Goal: Transaction & Acquisition: Purchase product/service

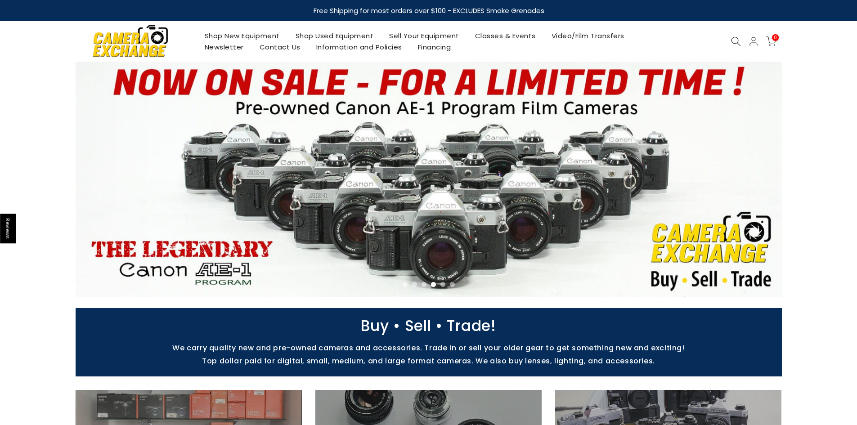
click at [235, 34] on link "Shop New Equipment" at bounding box center [242, 35] width 91 height 11
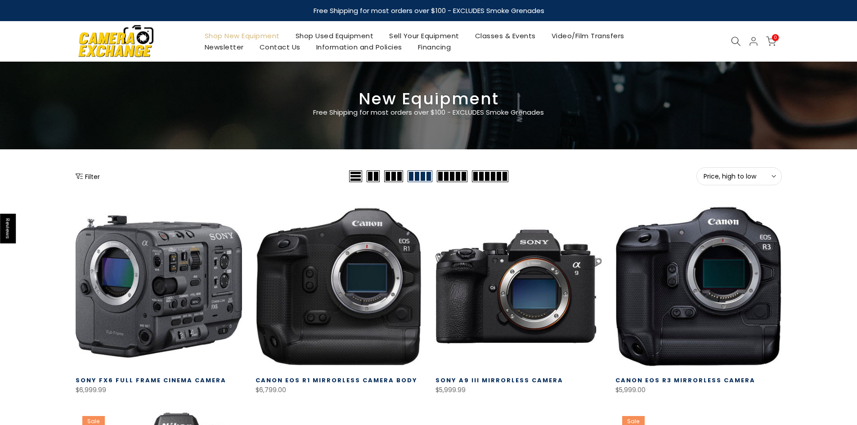
click at [84, 175] on button "Filter" at bounding box center [88, 176] width 24 height 9
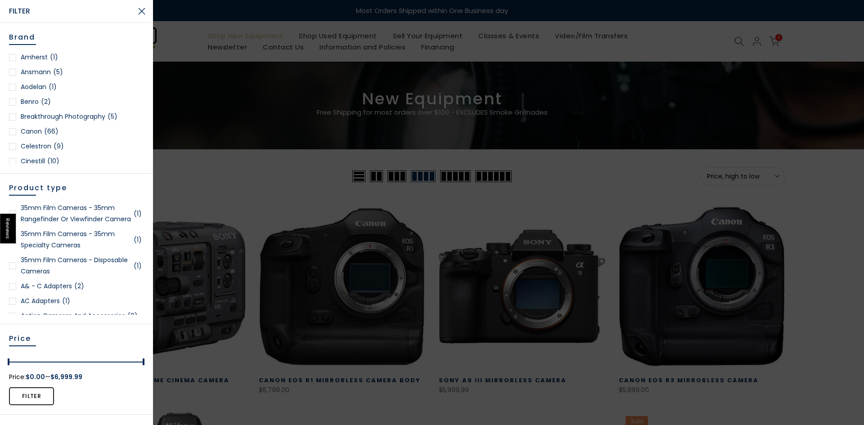
click at [314, 33] on div at bounding box center [432, 212] width 864 height 425
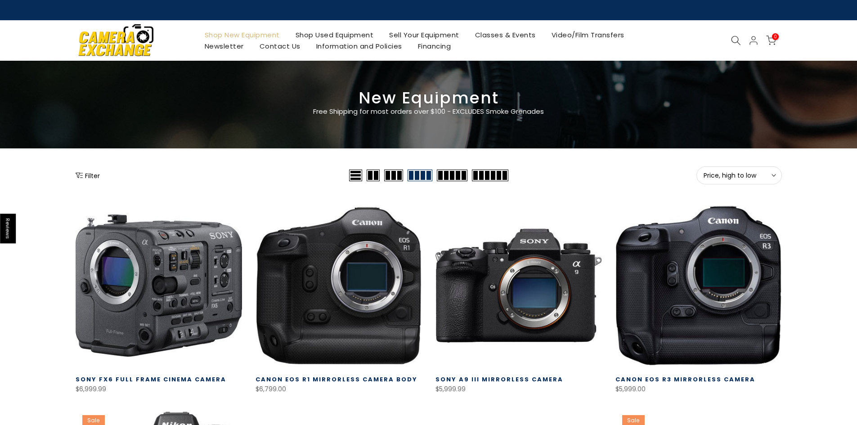
click at [316, 38] on link "Shop Used Equipment" at bounding box center [334, 34] width 94 height 11
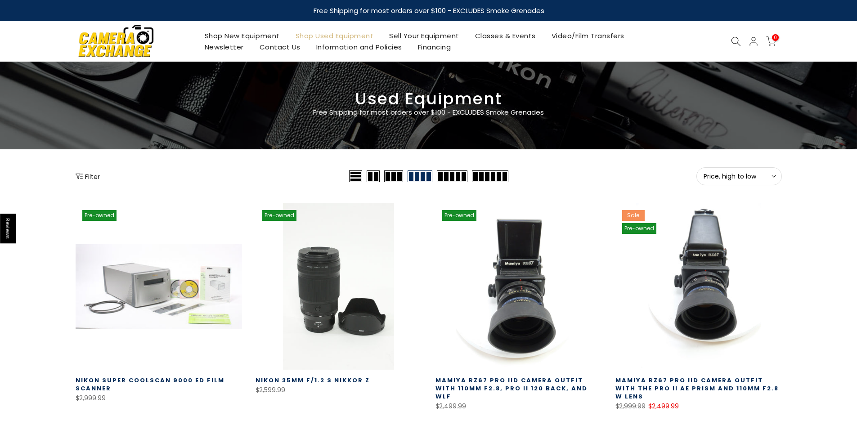
click at [81, 176] on icon "Show filters" at bounding box center [79, 176] width 7 height 7
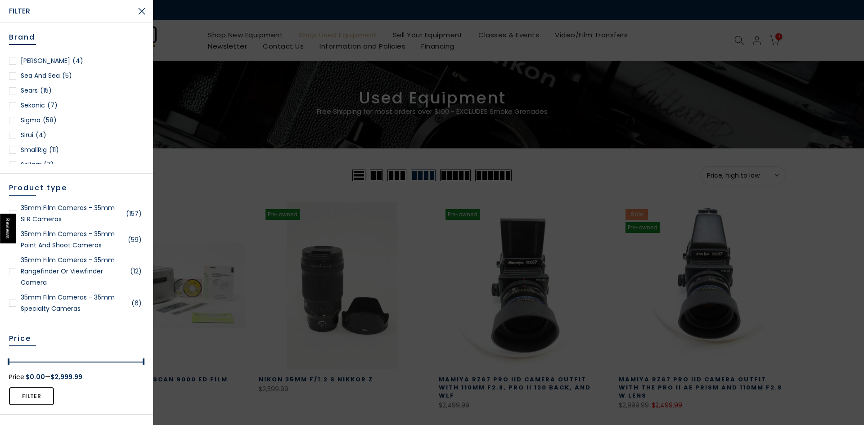
scroll to position [1125, 0]
click at [15, 90] on div at bounding box center [12, 90] width 7 height 7
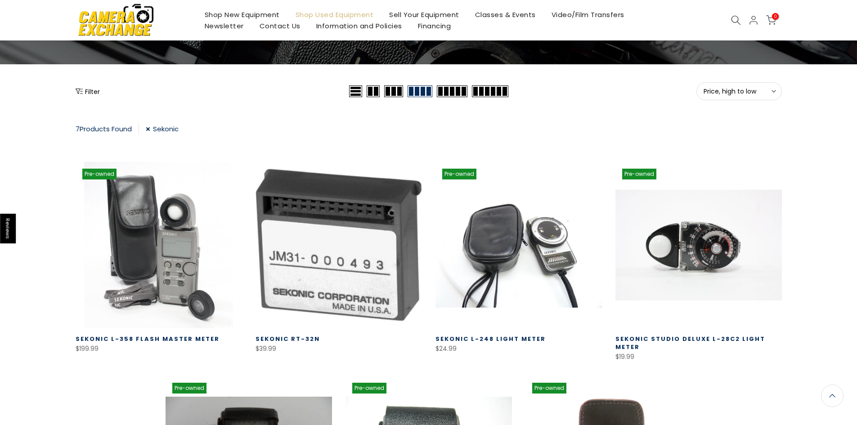
scroll to position [67, 0]
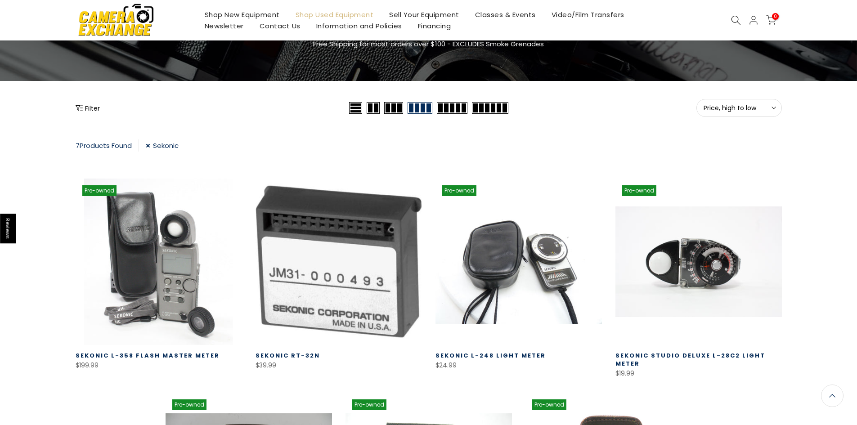
click at [151, 146] on link "Sekonic" at bounding box center [162, 145] width 33 height 12
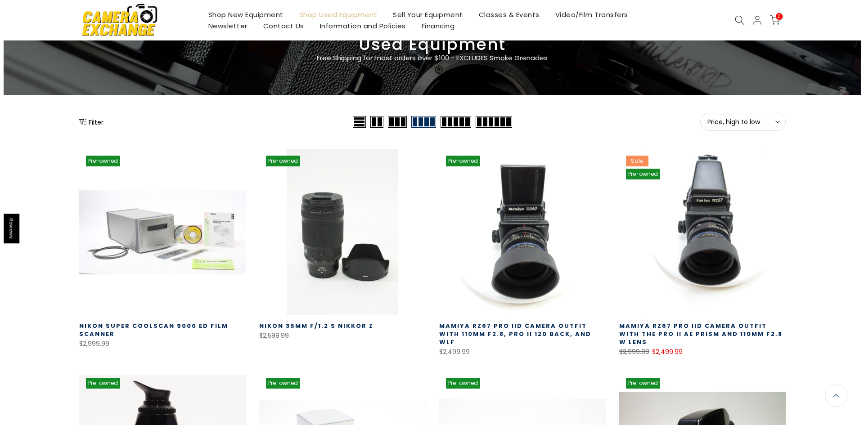
scroll to position [23, 0]
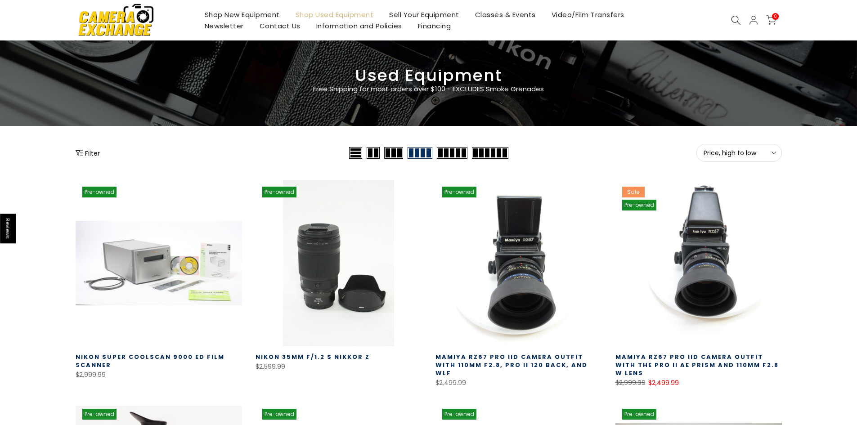
click at [87, 149] on button "Filter" at bounding box center [88, 152] width 24 height 9
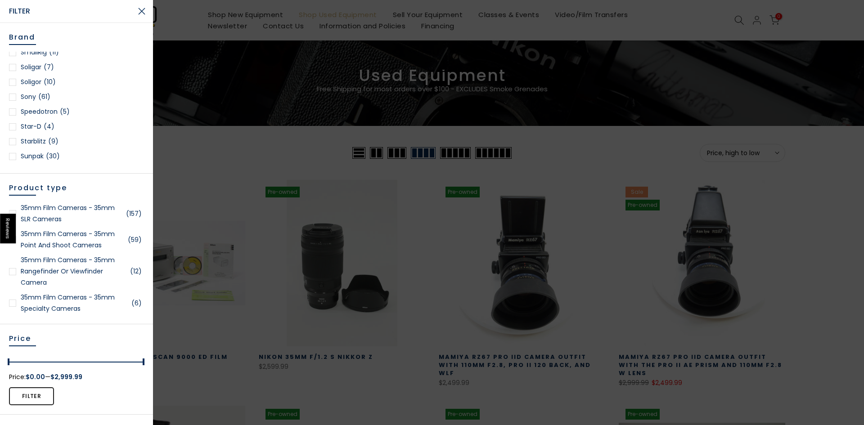
scroll to position [1192, 0]
click at [13, 99] on div at bounding box center [12, 97] width 7 height 7
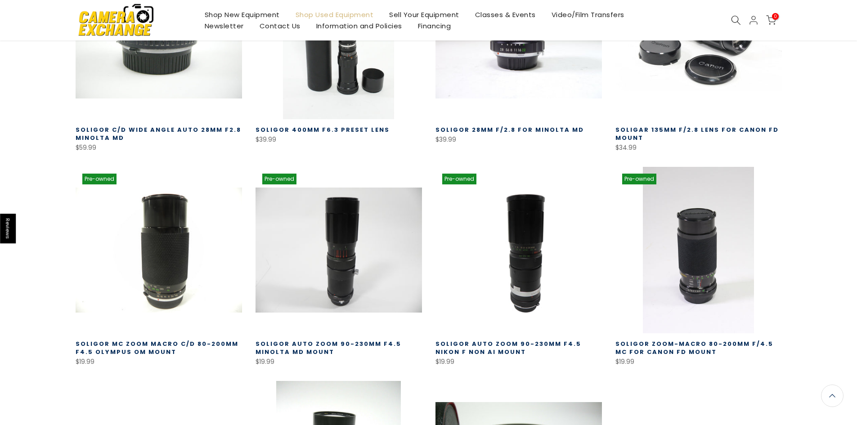
scroll to position [293, 0]
click at [147, 345] on link "Soligor MC Zoom Macro C/D 80-200mm f4.5 Olympus OM Mount" at bounding box center [157, 348] width 163 height 17
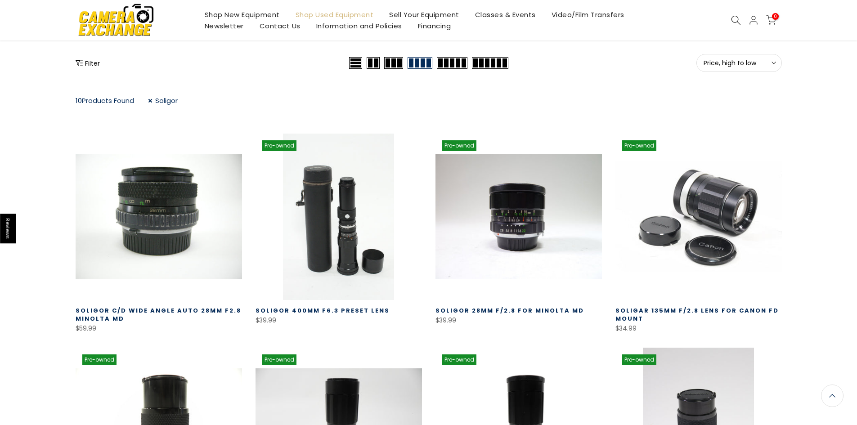
scroll to position [114, 0]
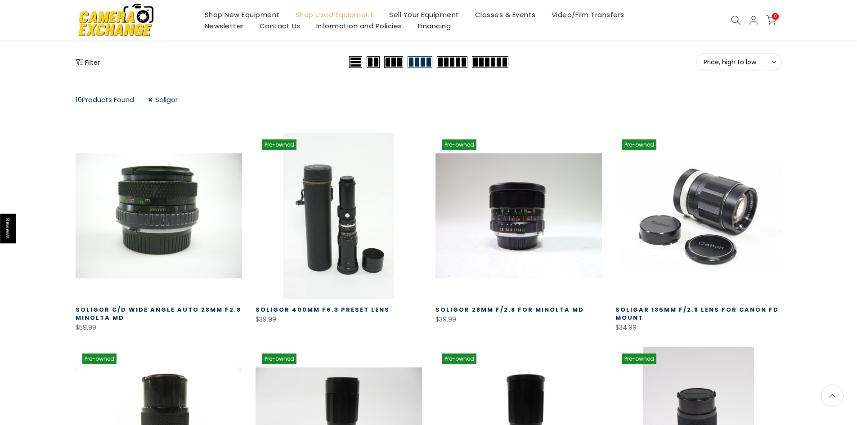
click at [153, 101] on link "Soligor" at bounding box center [163, 100] width 30 height 12
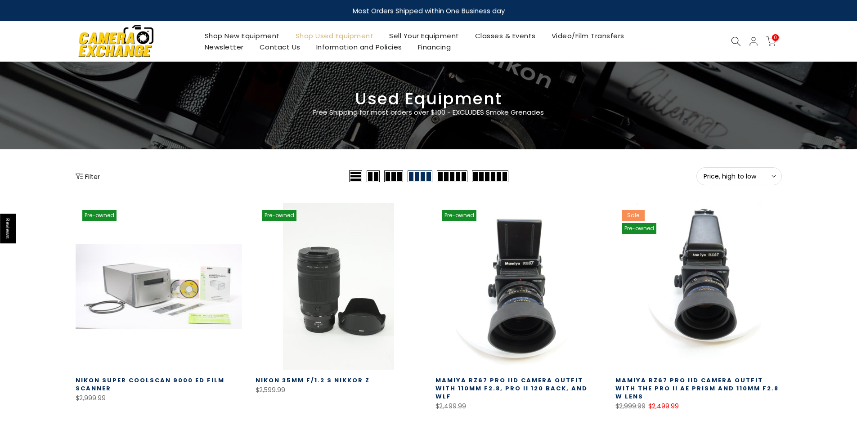
click at [89, 173] on button "Filter" at bounding box center [88, 176] width 24 height 9
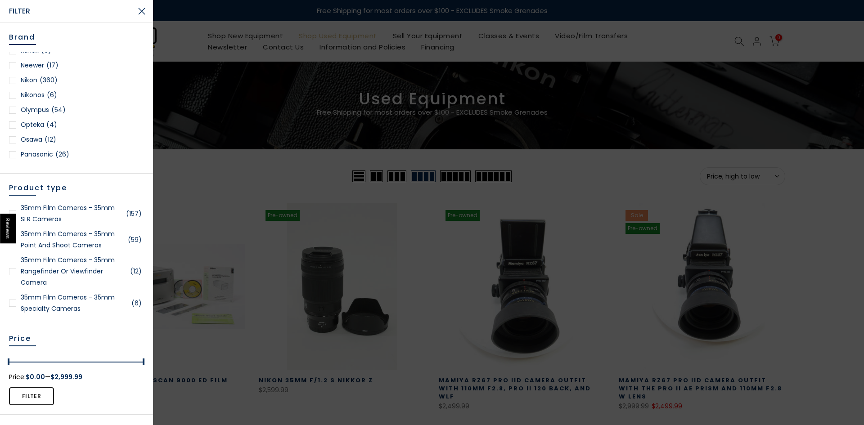
scroll to position [765, 0]
click at [13, 112] on div at bounding box center [12, 109] width 7 height 7
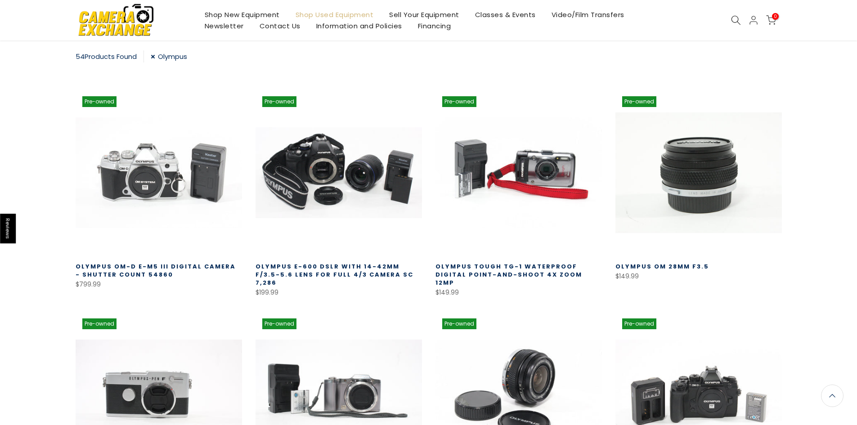
scroll to position [158, 0]
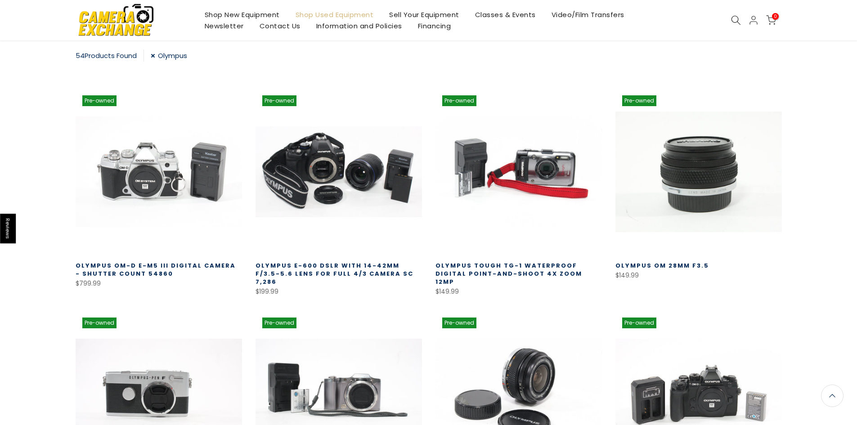
click at [688, 175] on link at bounding box center [698, 172] width 166 height 166
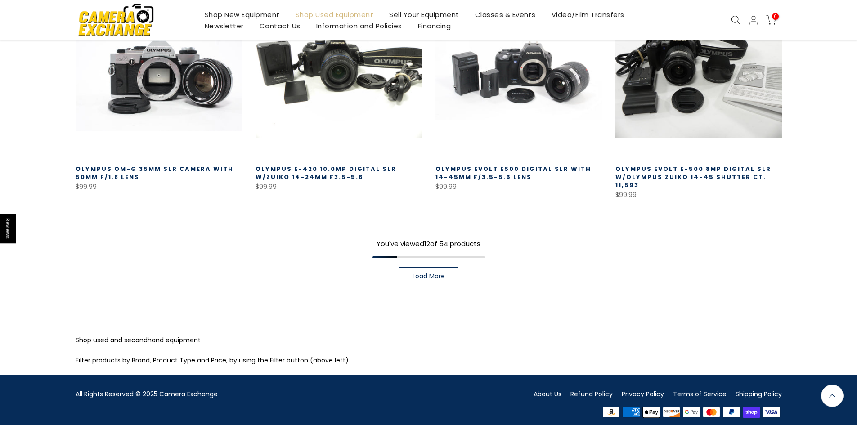
scroll to position [690, 0]
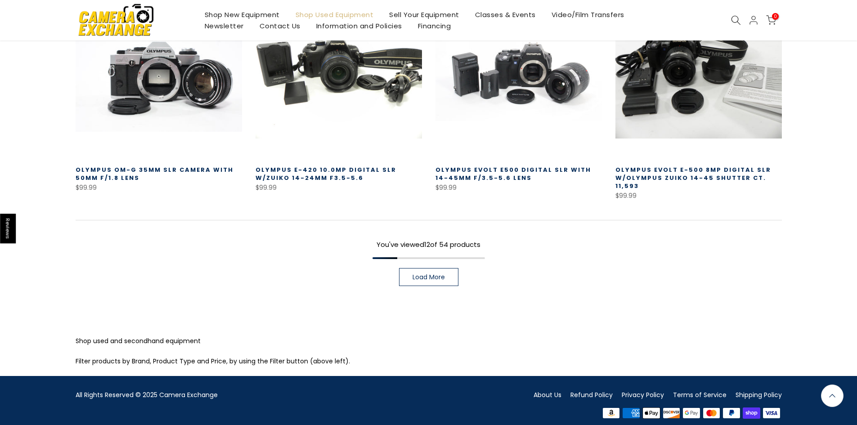
click at [435, 274] on span "Load More" at bounding box center [429, 277] width 32 height 6
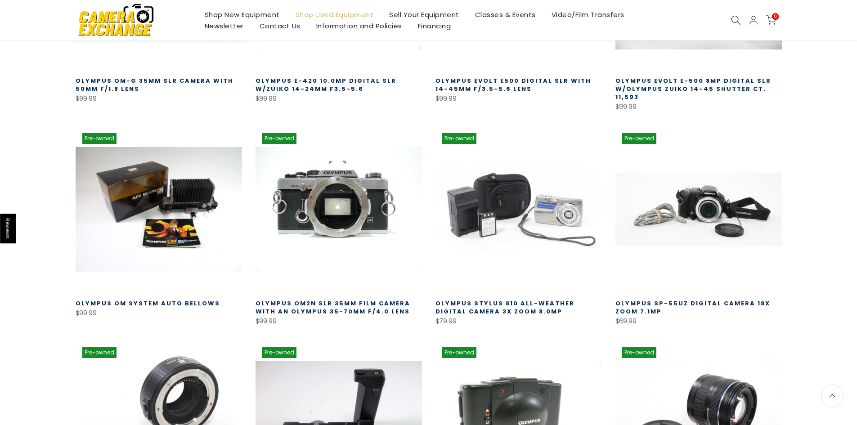
scroll to position [781, 0]
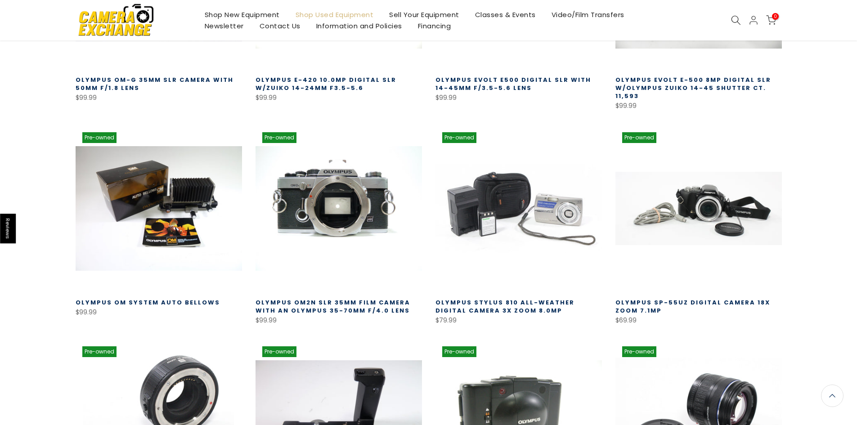
click at [312, 298] on link "Olympus OM2N SLR 35mm Film Camera with an Olympus 35-70mm f/4.0 Lens" at bounding box center [333, 306] width 155 height 17
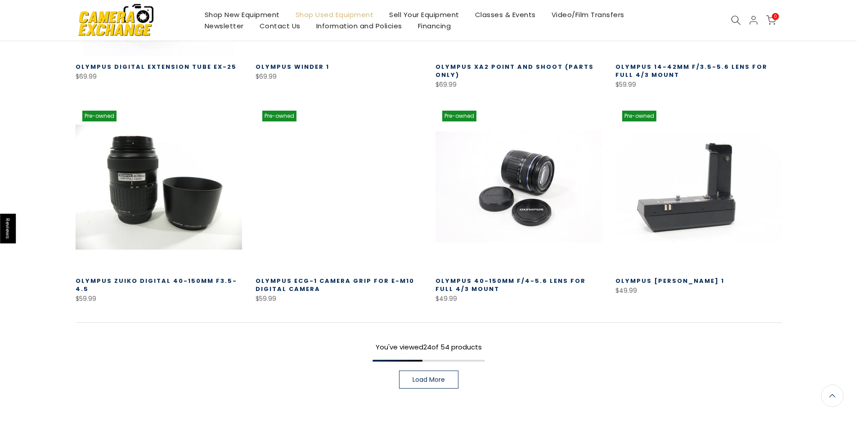
scroll to position [1275, 0]
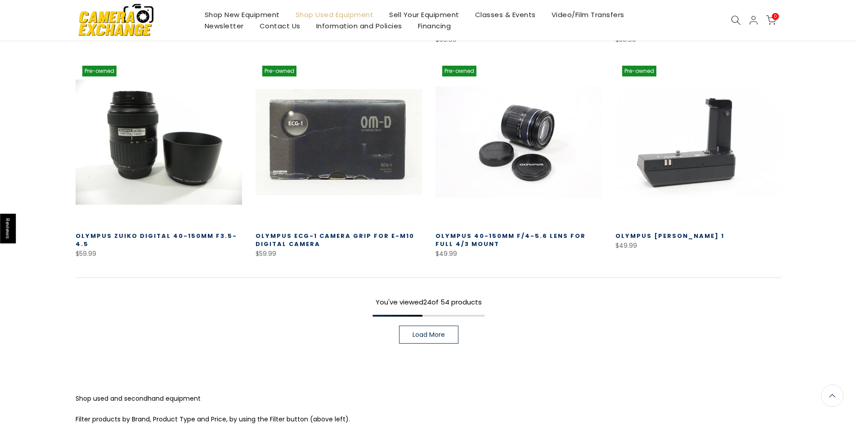
click at [438, 332] on span "Load More" at bounding box center [429, 335] width 32 height 6
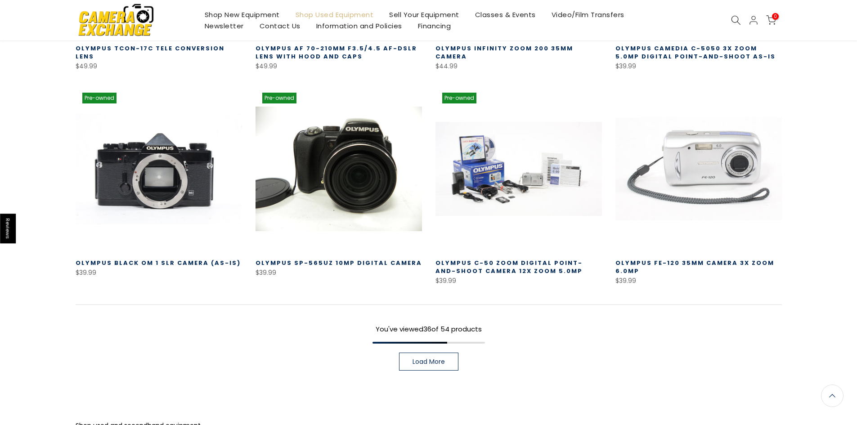
scroll to position [1905, 0]
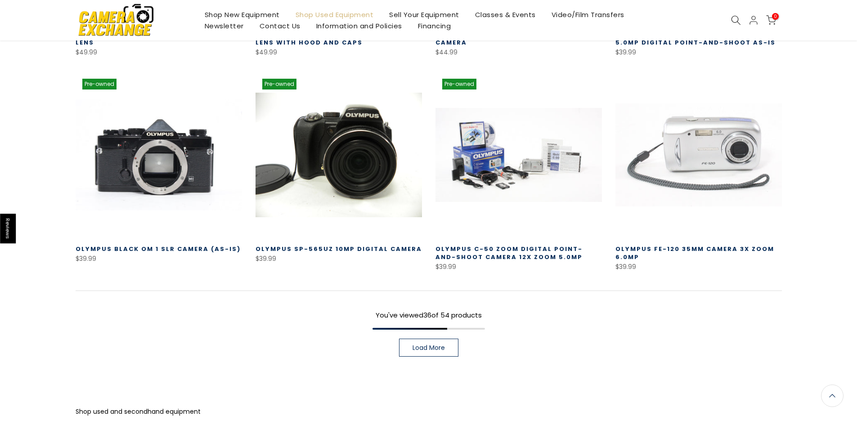
click at [422, 347] on link "Load More" at bounding box center [428, 348] width 59 height 18
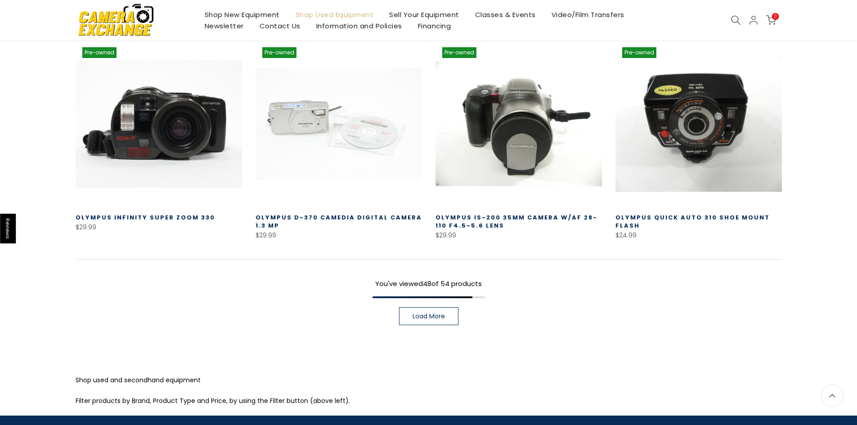
scroll to position [2580, 0]
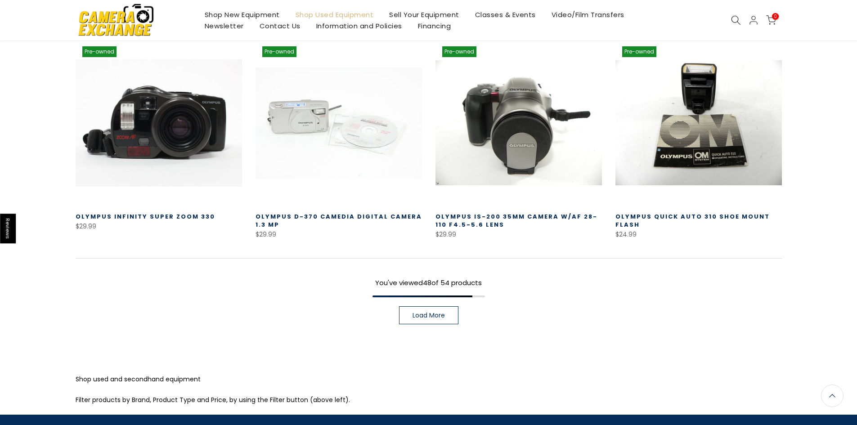
click at [427, 312] on span "Load More" at bounding box center [429, 315] width 32 height 6
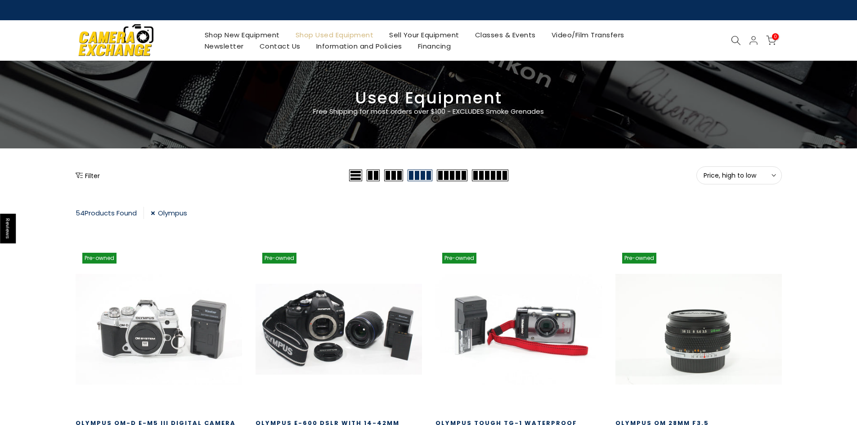
click at [154, 214] on link "Olympus" at bounding box center [169, 213] width 36 height 12
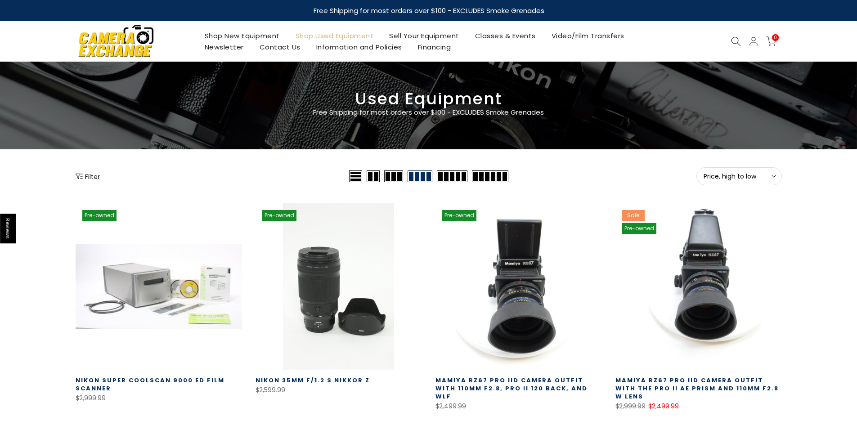
click at [87, 174] on button "Filter" at bounding box center [88, 176] width 24 height 9
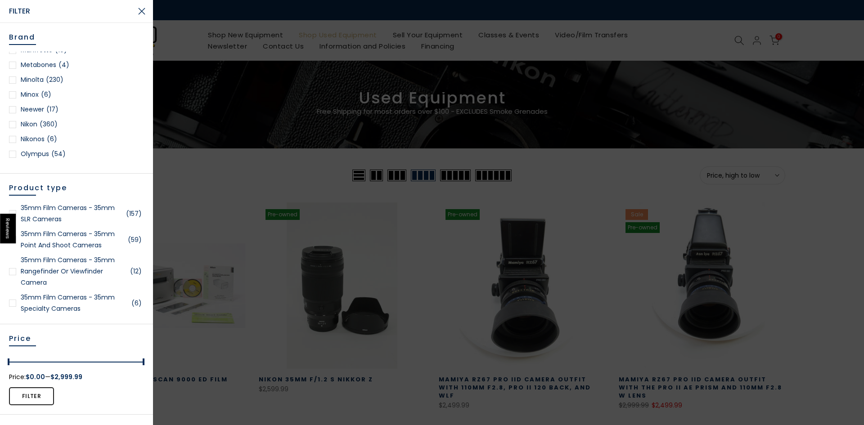
scroll to position [765, 0]
click at [11, 81] on div at bounding box center [12, 79] width 7 height 7
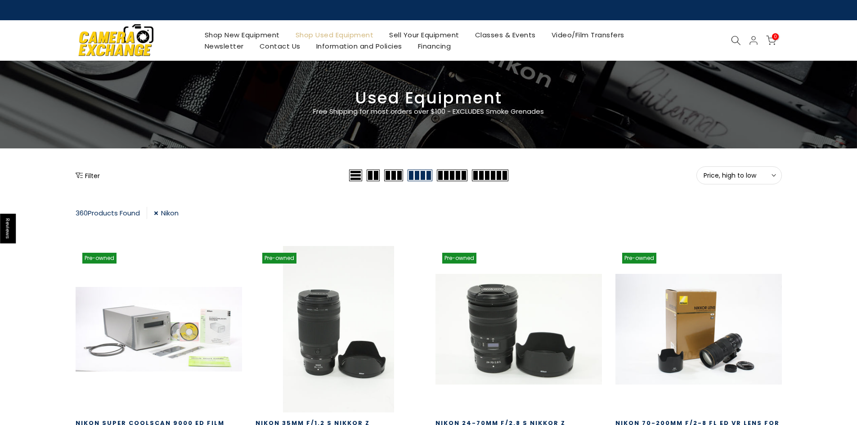
click at [768, 179] on span "Price, high to low" at bounding box center [739, 175] width 71 height 8
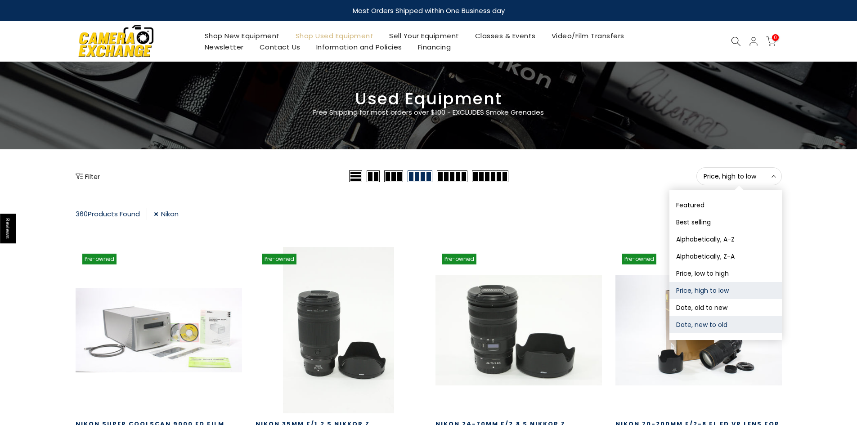
click at [692, 327] on button "Date, new to old" at bounding box center [725, 324] width 112 height 17
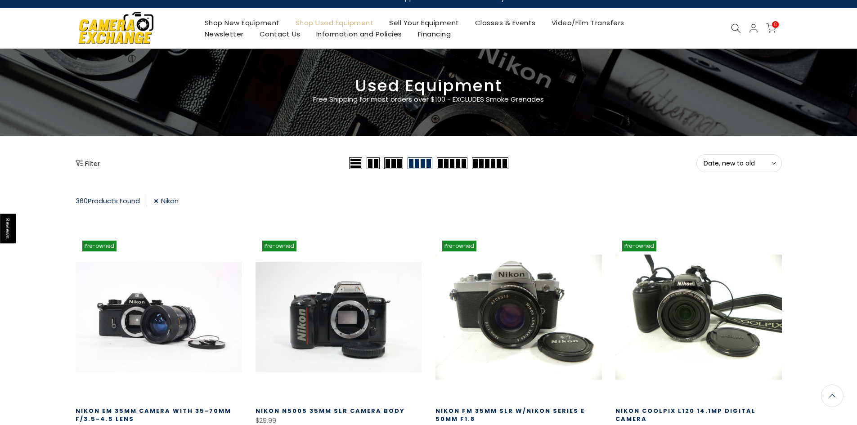
scroll to position [8, 0]
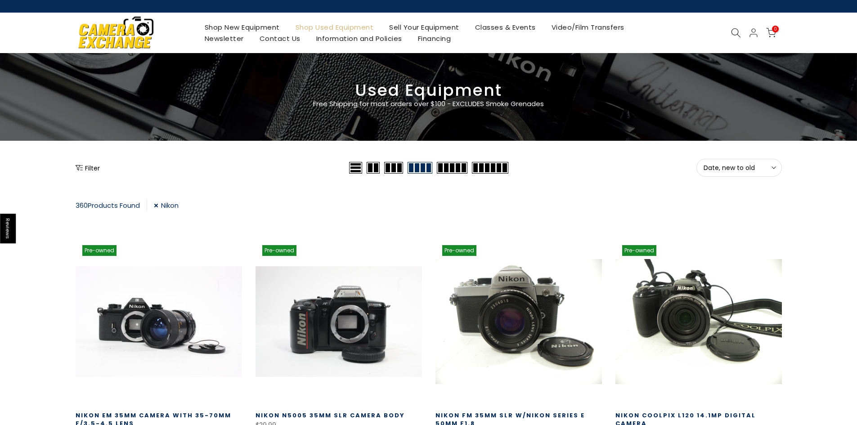
click at [157, 207] on link "Nikon" at bounding box center [166, 205] width 25 height 12
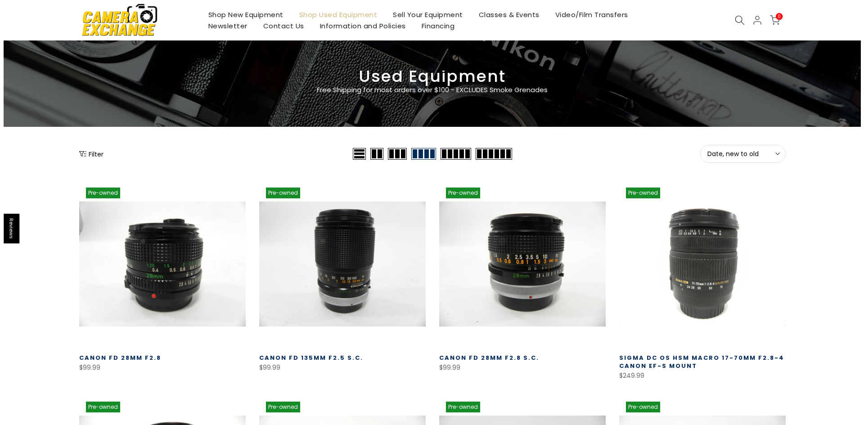
scroll to position [23, 0]
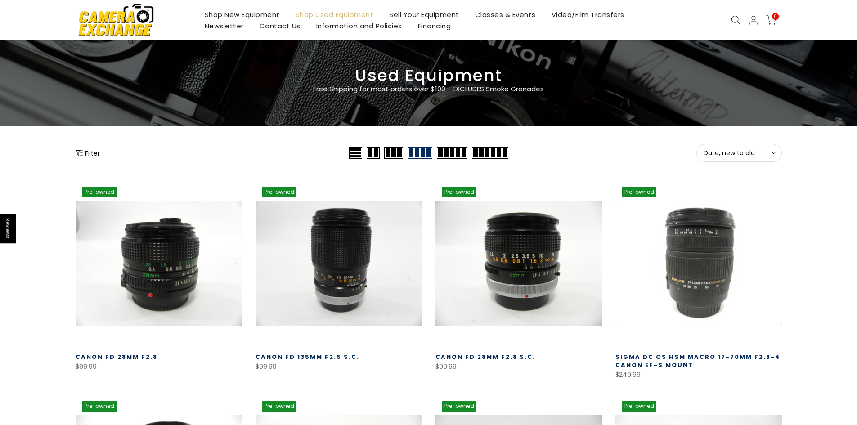
click at [86, 149] on button "Filter" at bounding box center [88, 152] width 24 height 9
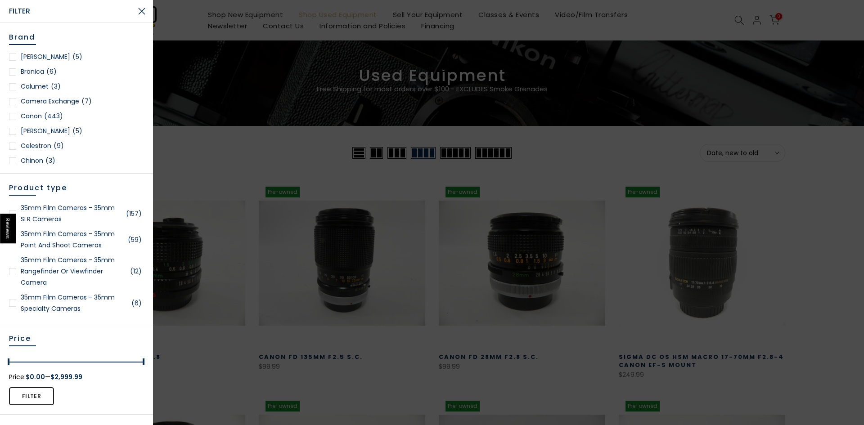
scroll to position [135, 0]
click at [13, 112] on div at bounding box center [12, 115] width 7 height 7
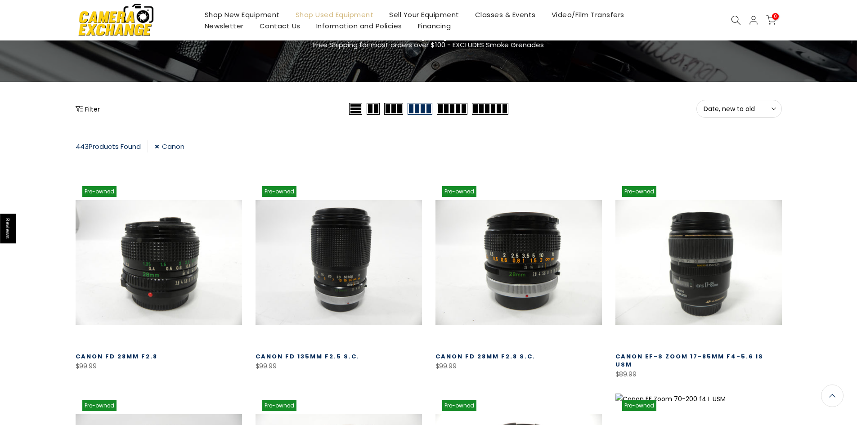
scroll to position [68, 0]
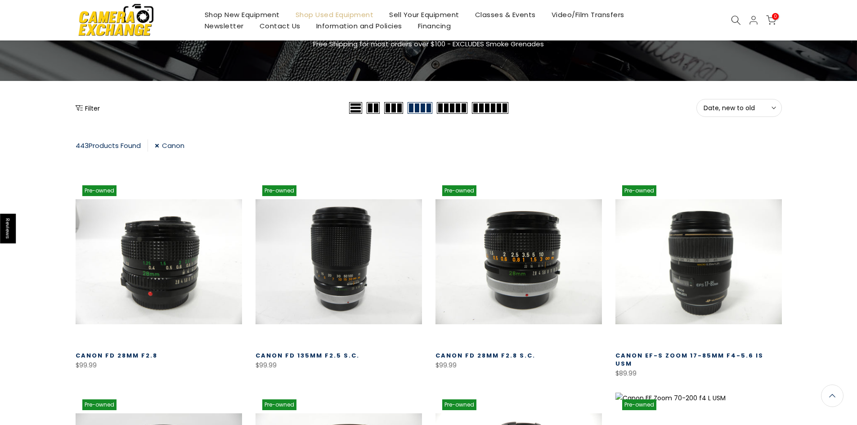
click at [756, 111] on span "Date, new to old" at bounding box center [739, 108] width 71 height 8
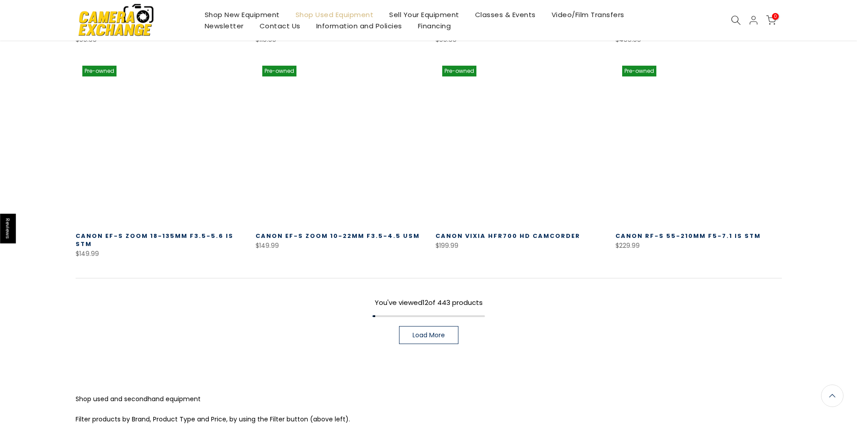
scroll to position [607, 0]
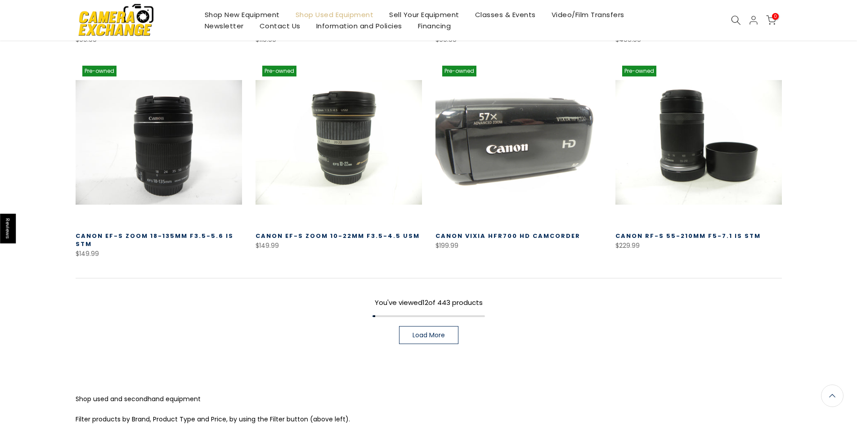
click at [496, 148] on link at bounding box center [518, 142] width 166 height 166
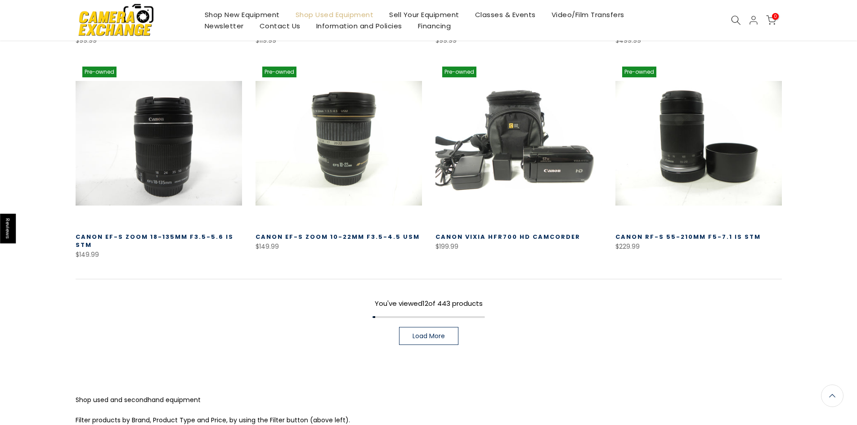
scroll to position [608, 0]
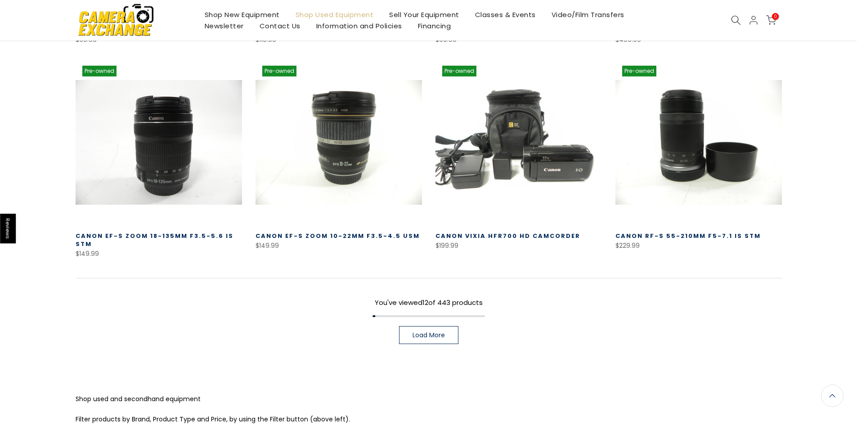
click at [426, 332] on span "Load More" at bounding box center [429, 335] width 32 height 6
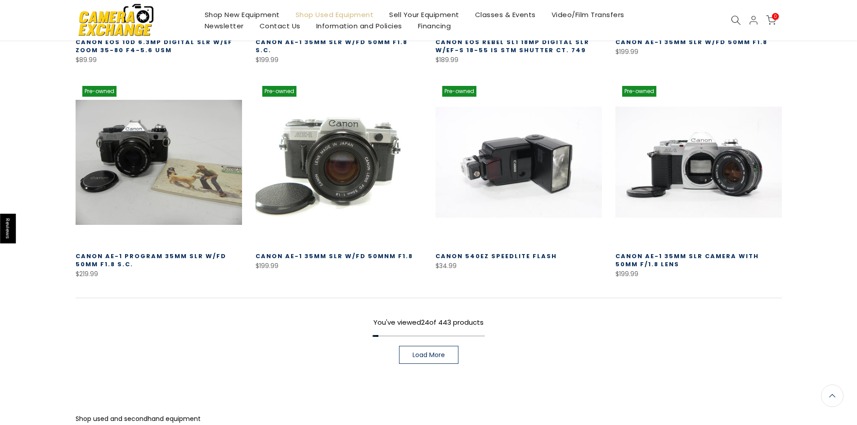
scroll to position [1237, 0]
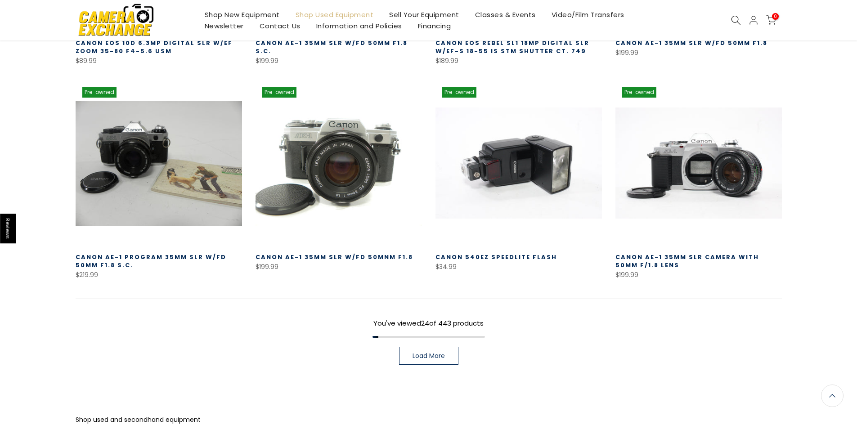
click at [418, 353] on span "Load More" at bounding box center [429, 356] width 32 height 6
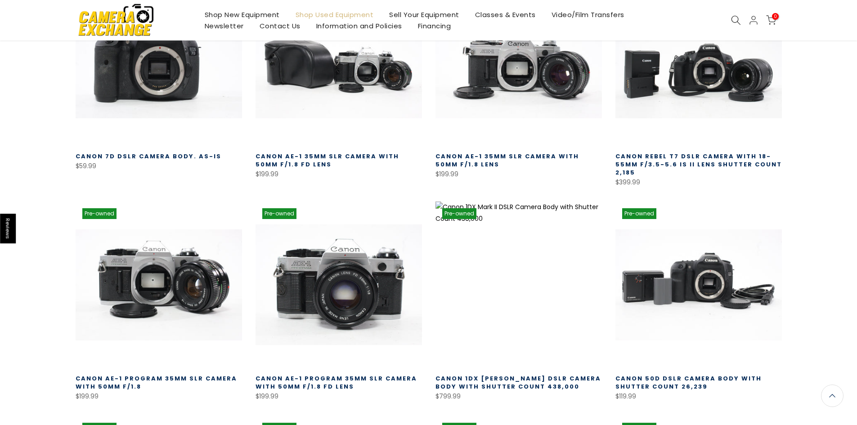
scroll to position [1823, 0]
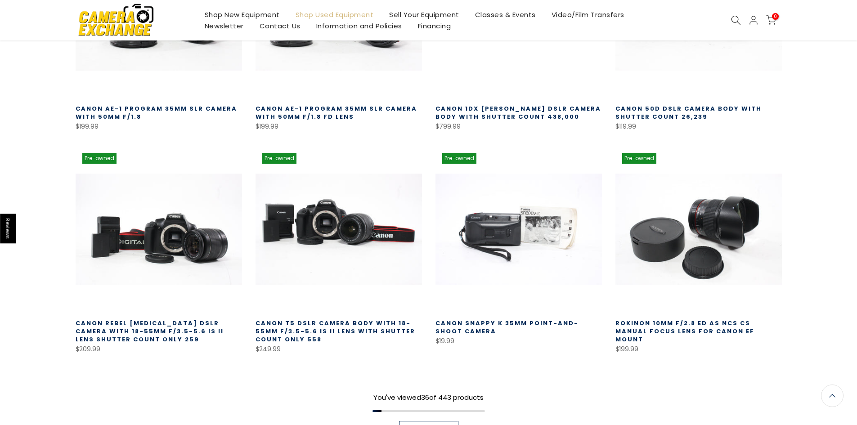
click at [416, 421] on link "Load More" at bounding box center [428, 430] width 59 height 18
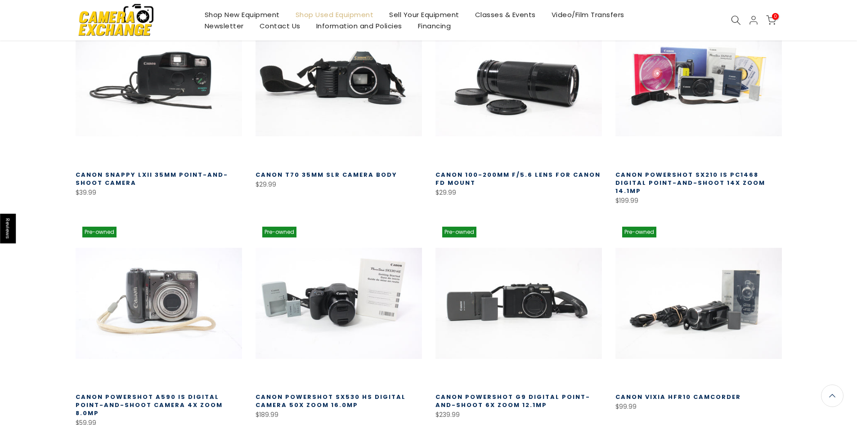
scroll to position [2619, 0]
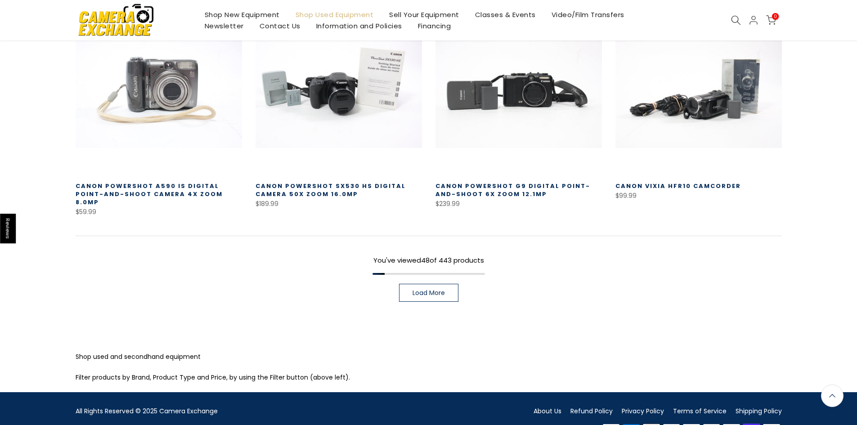
click at [408, 284] on link "Load More" at bounding box center [428, 293] width 59 height 18
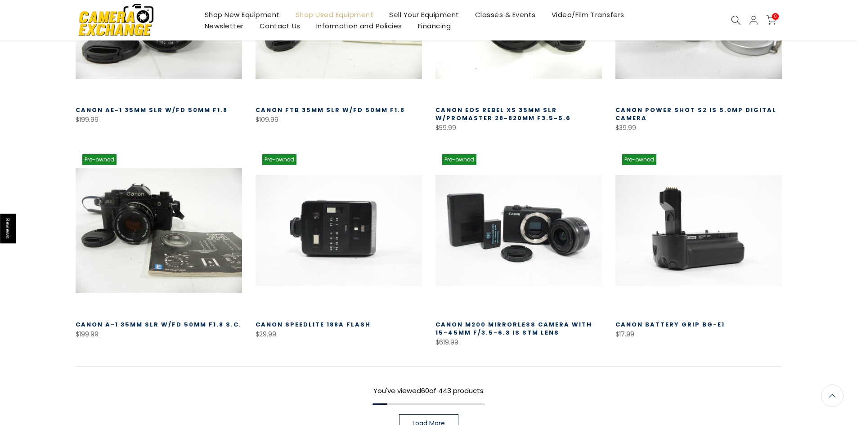
scroll to position [3203, 0]
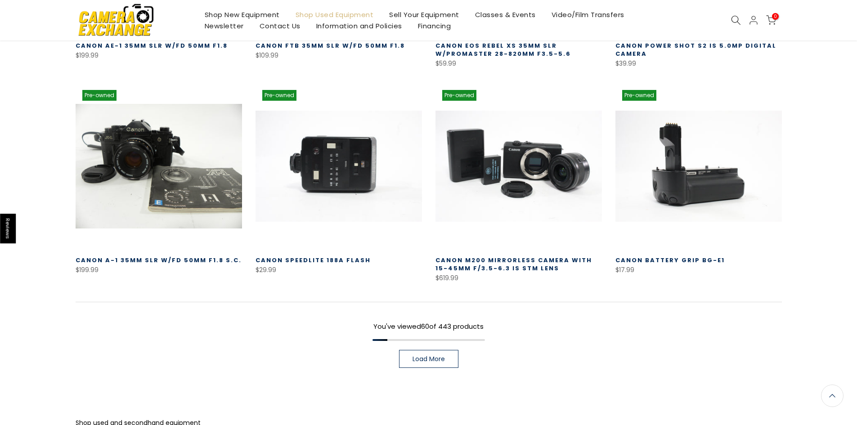
click at [418, 356] on span "Load More" at bounding box center [429, 359] width 32 height 6
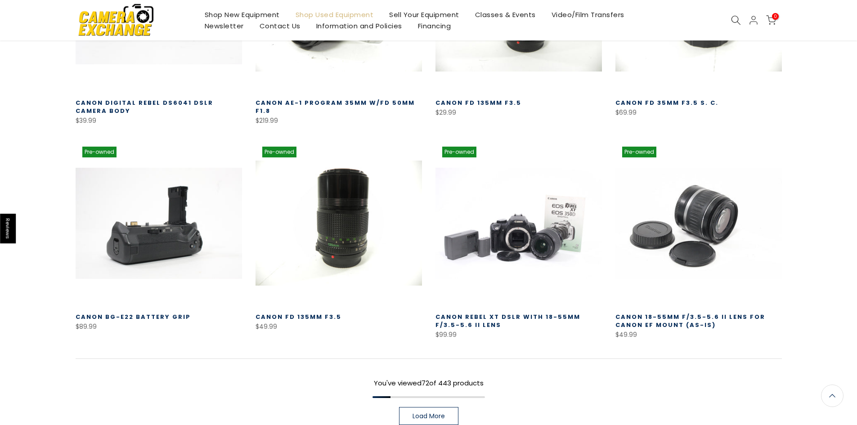
scroll to position [3788, 0]
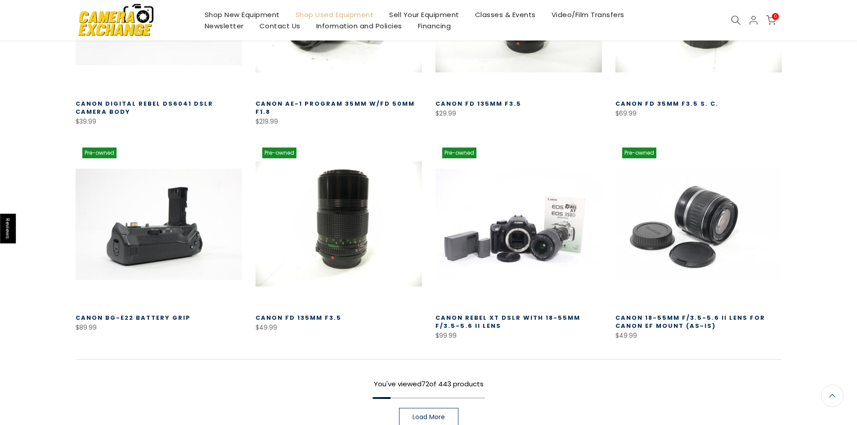
click at [437, 408] on link "Load More" at bounding box center [428, 417] width 59 height 18
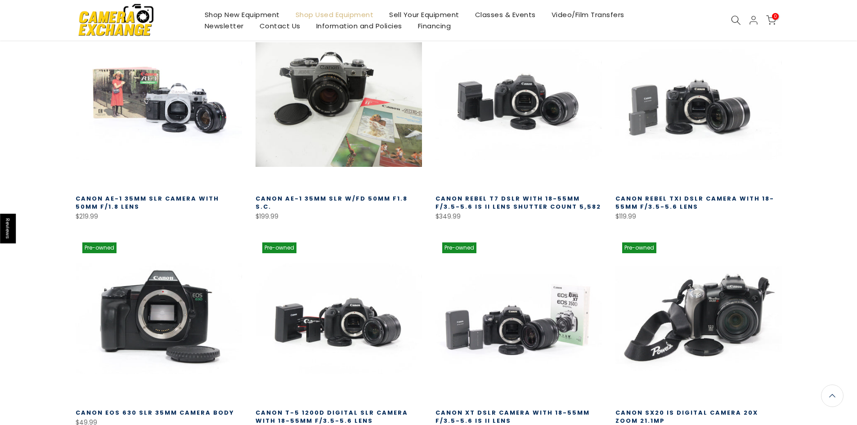
scroll to position [4508, 0]
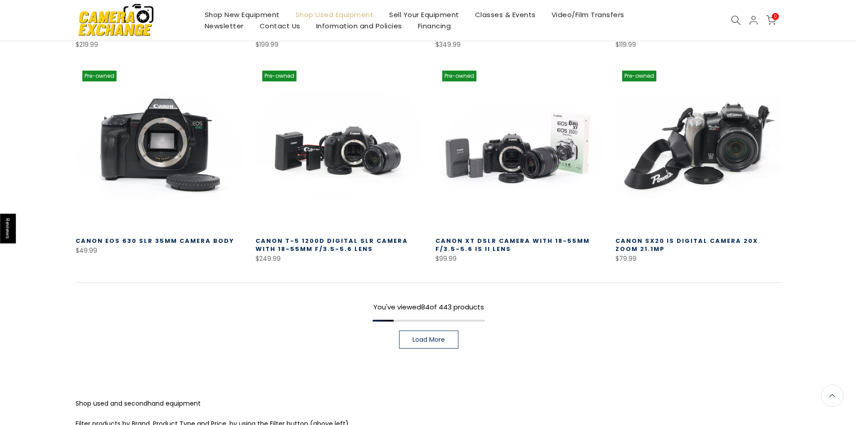
click at [426, 337] on span "Load More" at bounding box center [429, 340] width 32 height 6
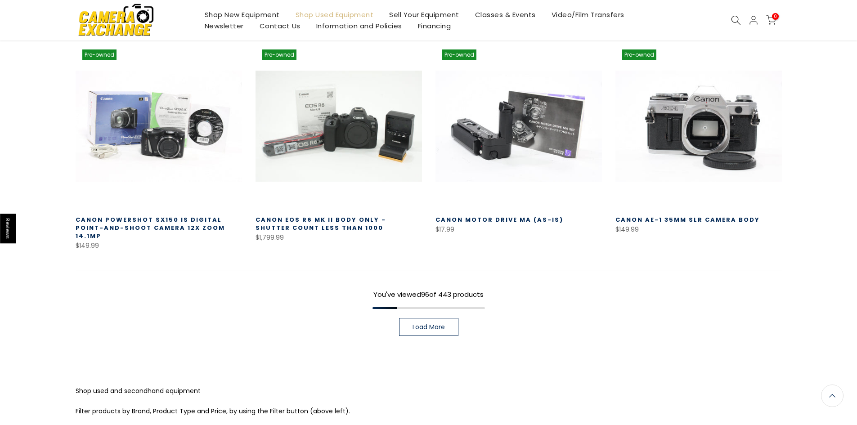
scroll to position [5182, 0]
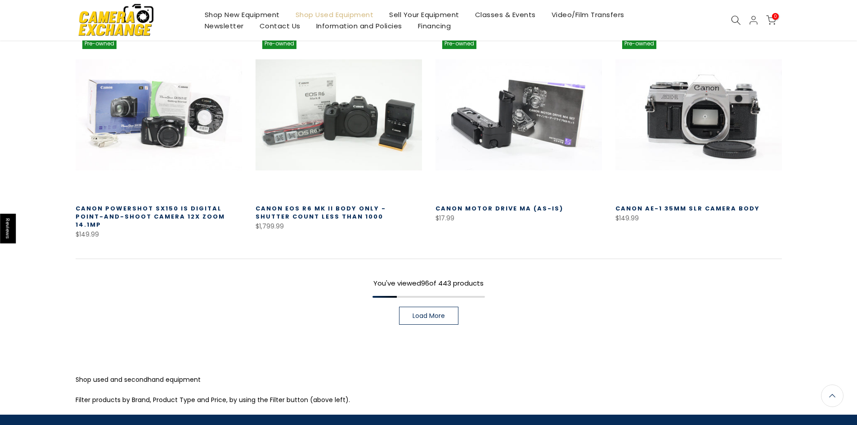
click at [427, 313] on span "Load More" at bounding box center [429, 316] width 32 height 6
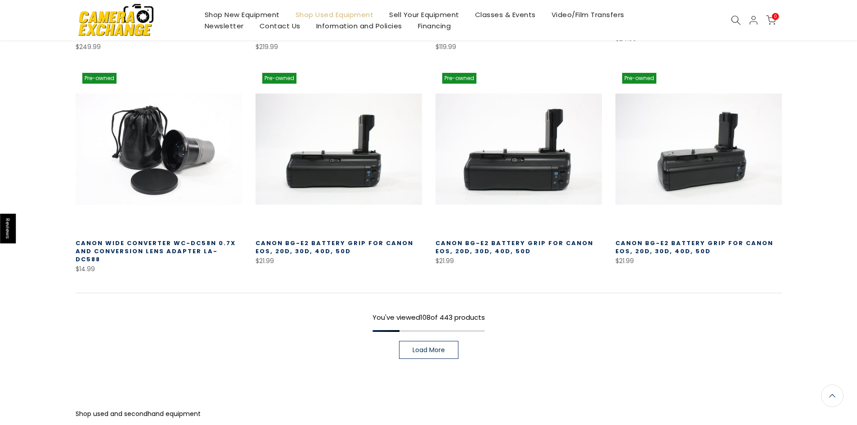
scroll to position [5813, 0]
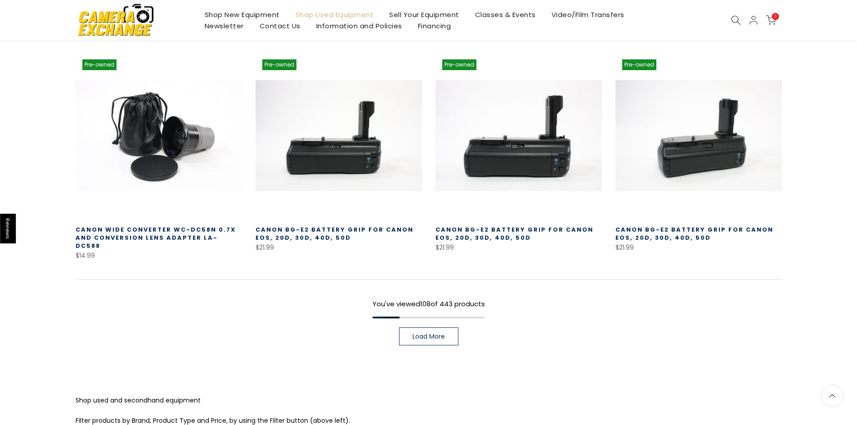
click at [423, 333] on span "Load More" at bounding box center [429, 336] width 32 height 6
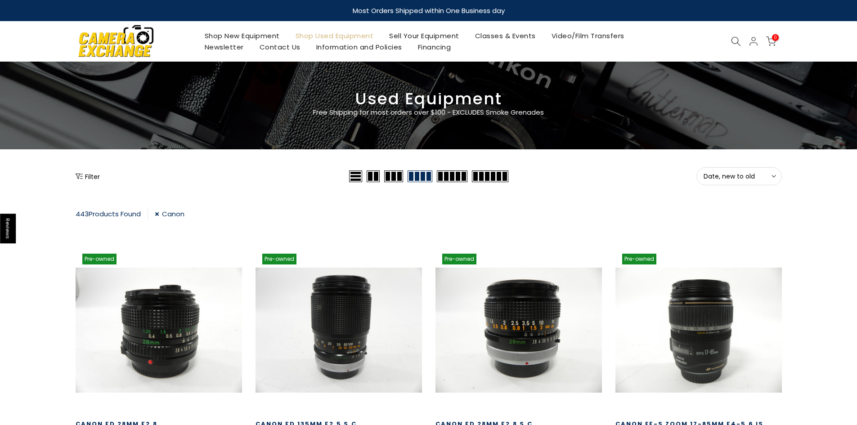
click at [158, 215] on link "Canon" at bounding box center [170, 214] width 30 height 12
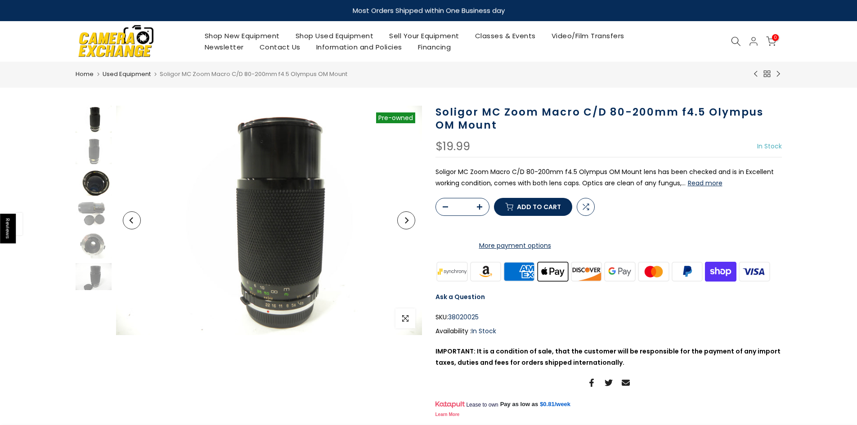
click at [94, 181] on img at bounding box center [94, 182] width 36 height 27
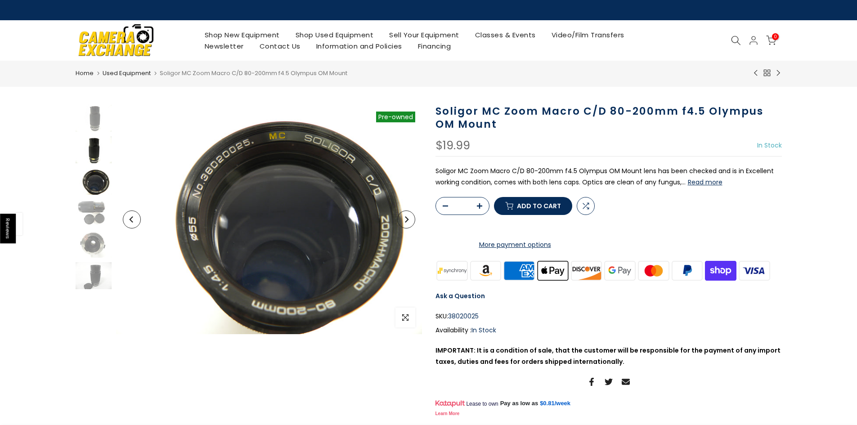
click at [92, 144] on img at bounding box center [94, 149] width 36 height 27
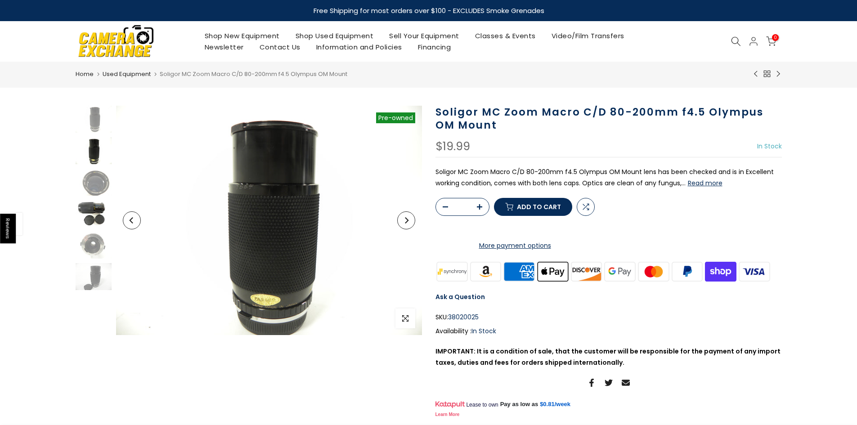
click at [90, 216] on img at bounding box center [94, 213] width 36 height 27
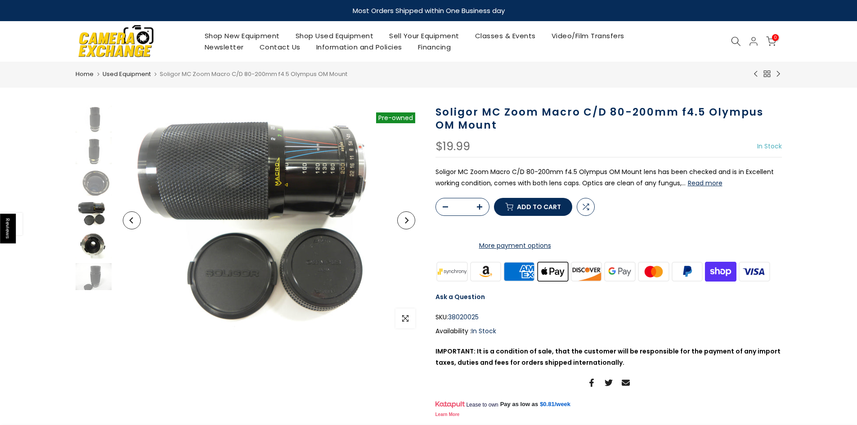
click at [96, 243] on img at bounding box center [94, 245] width 36 height 27
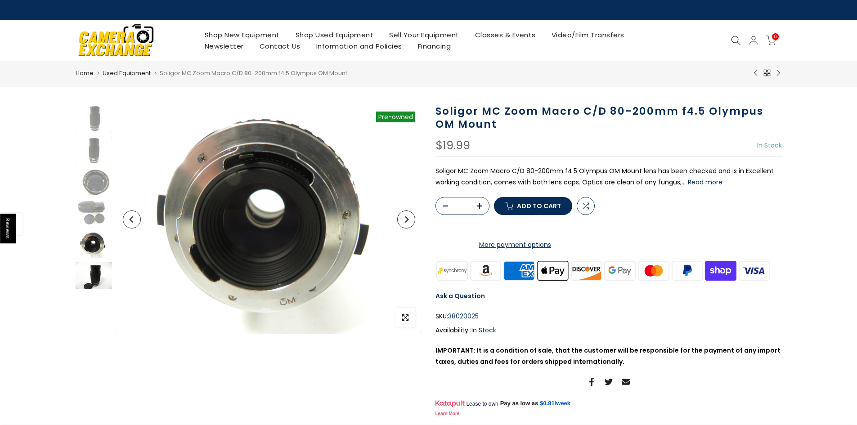
click at [94, 272] on img at bounding box center [94, 275] width 36 height 27
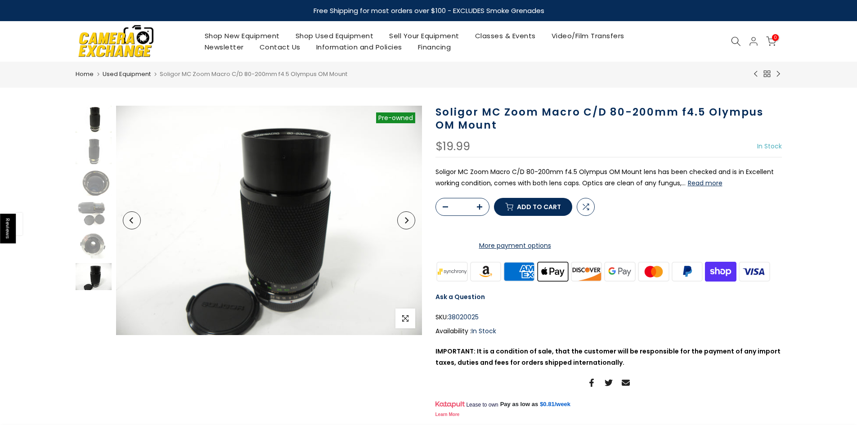
click at [97, 131] on img at bounding box center [94, 119] width 36 height 27
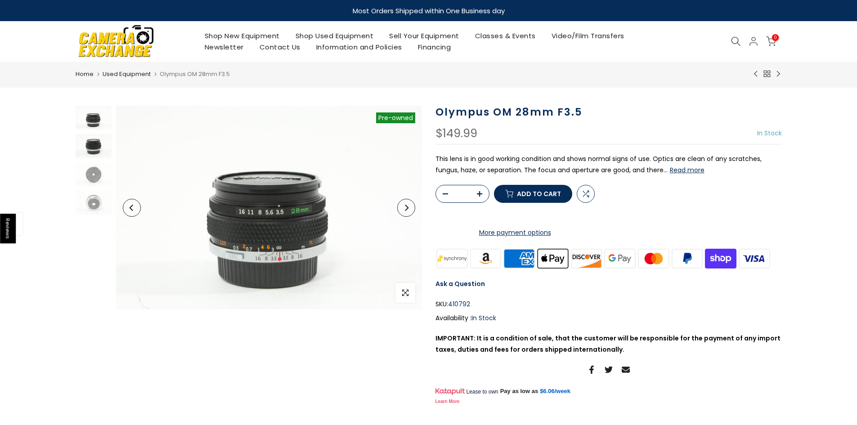
click at [96, 154] on img at bounding box center [94, 146] width 36 height 24
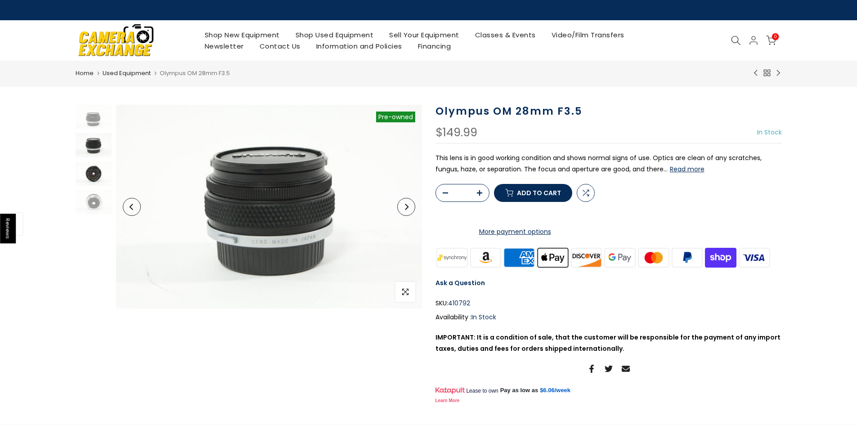
click at [89, 180] on img at bounding box center [94, 174] width 36 height 24
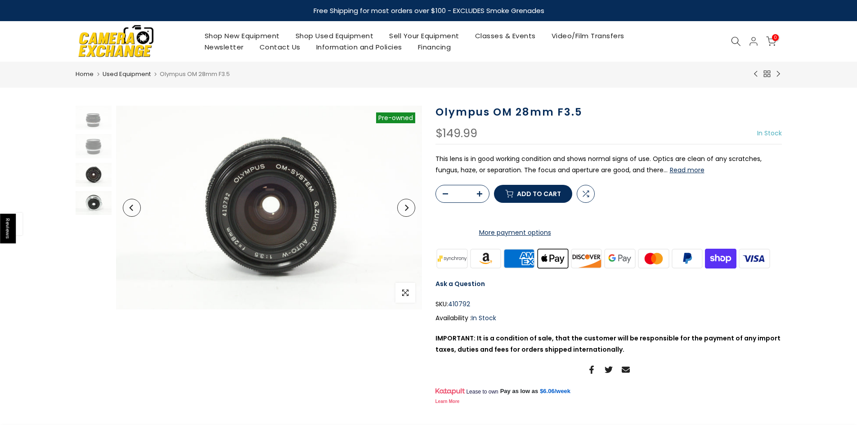
click at [95, 207] on img at bounding box center [94, 203] width 36 height 24
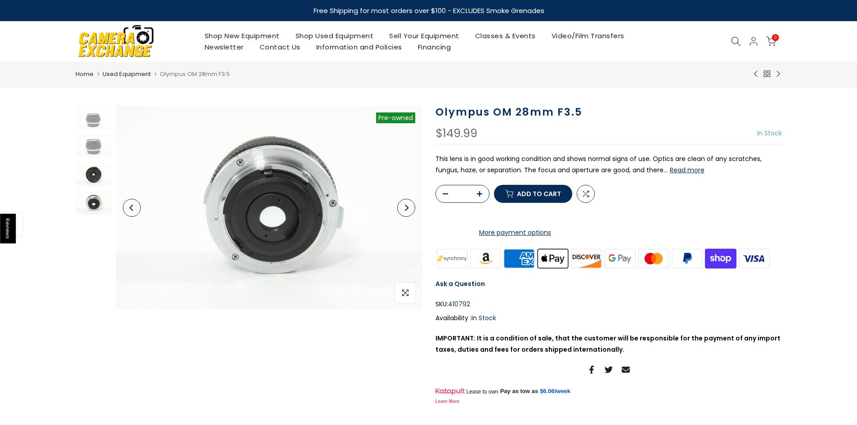
click at [98, 173] on img at bounding box center [94, 175] width 36 height 24
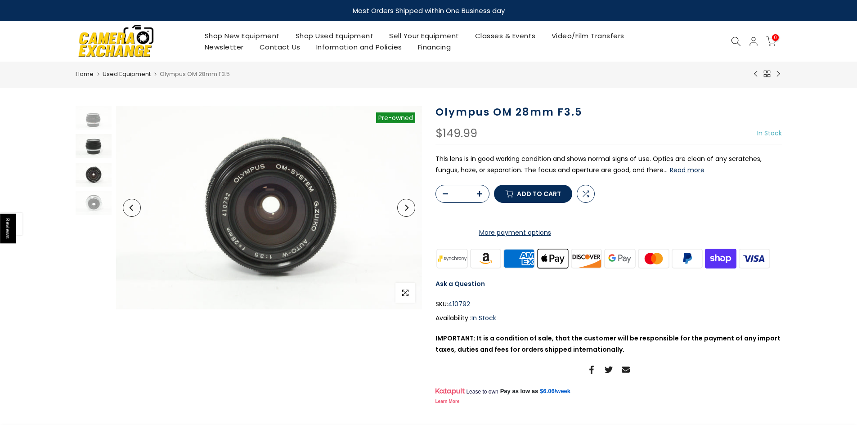
click at [92, 144] on img at bounding box center [94, 146] width 36 height 24
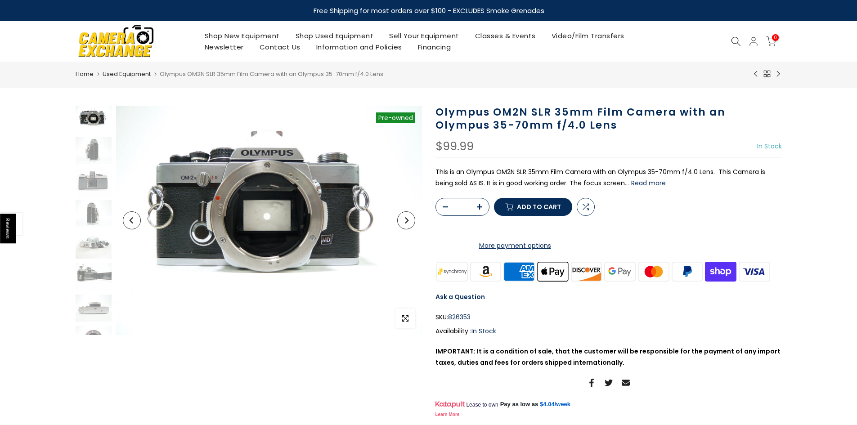
click at [274, 212] on img at bounding box center [269, 220] width 306 height 229
click at [85, 152] on img at bounding box center [94, 150] width 36 height 27
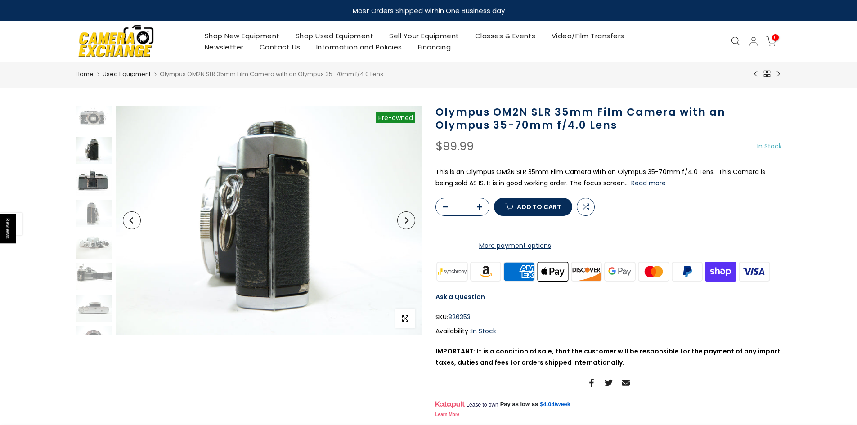
click at [91, 172] on img at bounding box center [94, 182] width 36 height 27
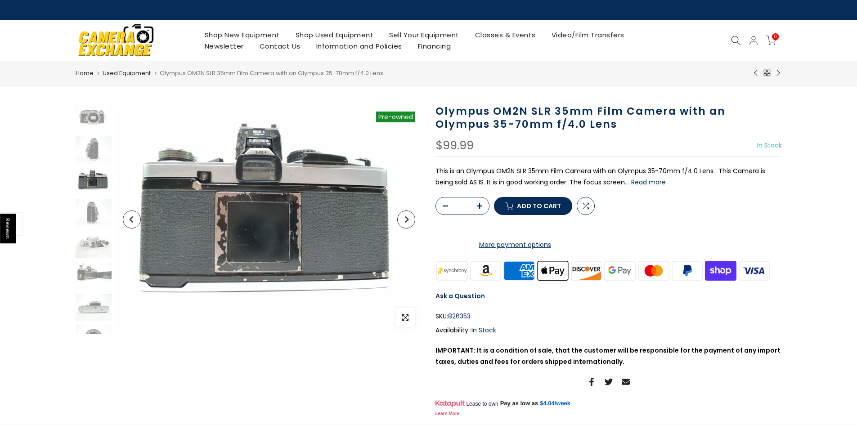
scroll to position [18, 0]
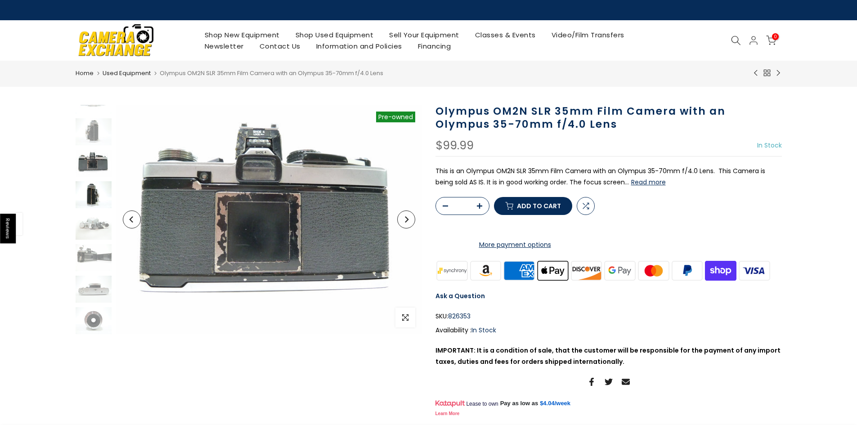
click at [91, 189] on img at bounding box center [94, 194] width 36 height 27
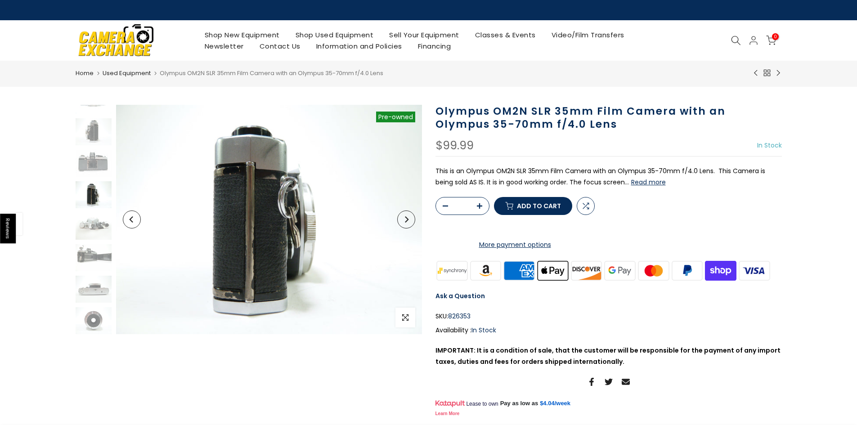
scroll to position [49, 0]
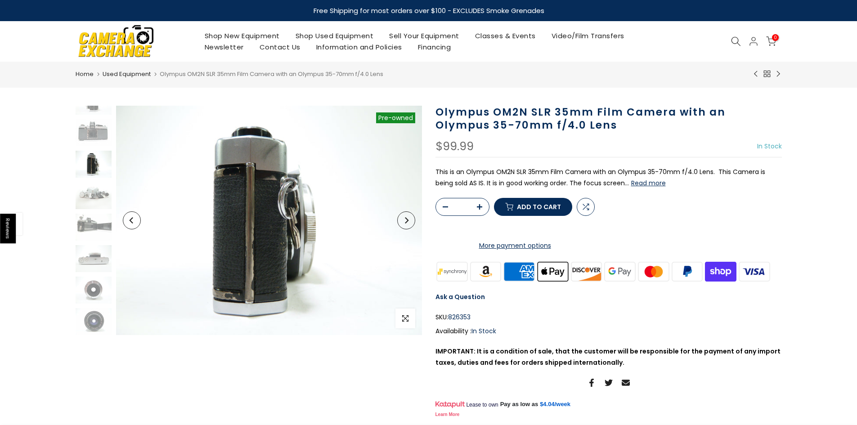
click at [92, 212] on div at bounding box center [93, 211] width 38 height 310
click at [94, 197] on img at bounding box center [94, 195] width 36 height 27
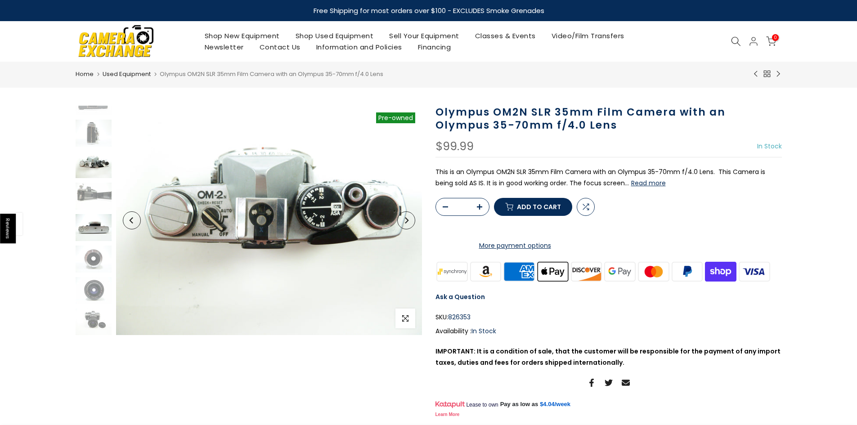
scroll to position [81, 0]
click at [91, 195] on img at bounding box center [94, 195] width 36 height 27
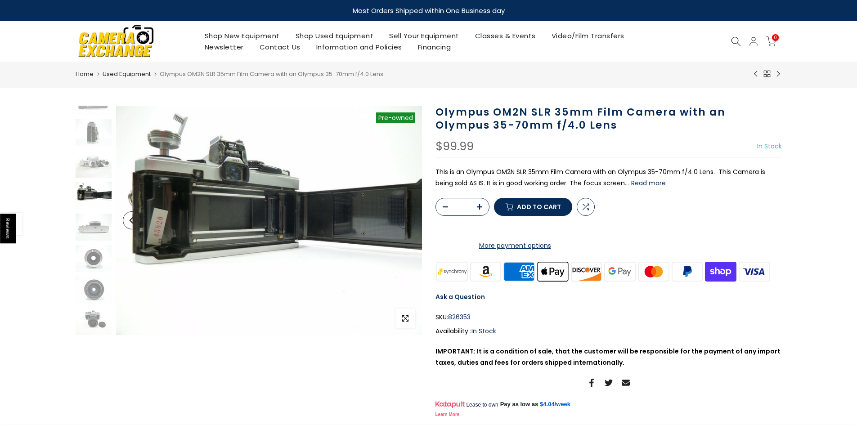
click at [90, 212] on div at bounding box center [93, 180] width 38 height 310
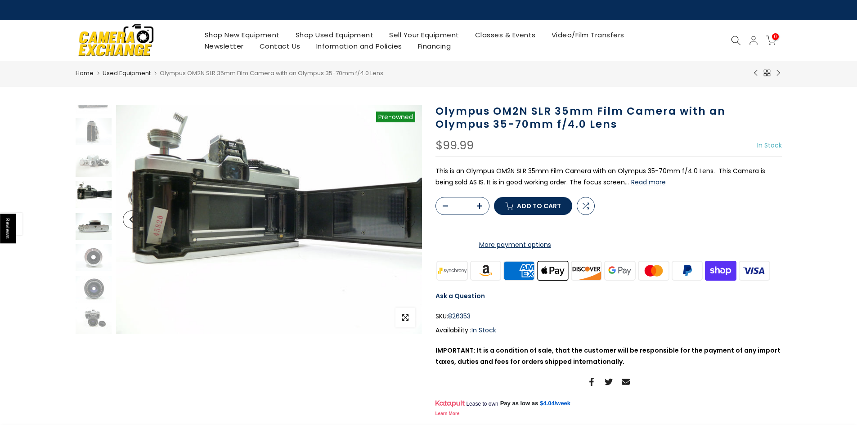
click at [93, 224] on img at bounding box center [94, 226] width 36 height 27
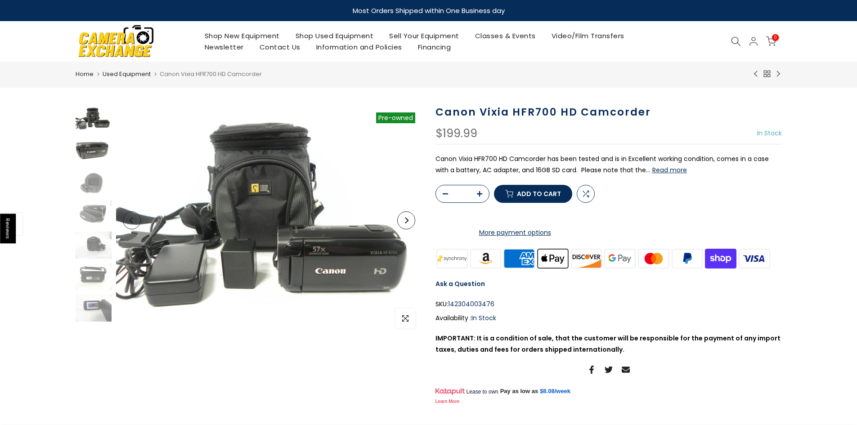
click at [92, 152] on img at bounding box center [94, 150] width 36 height 27
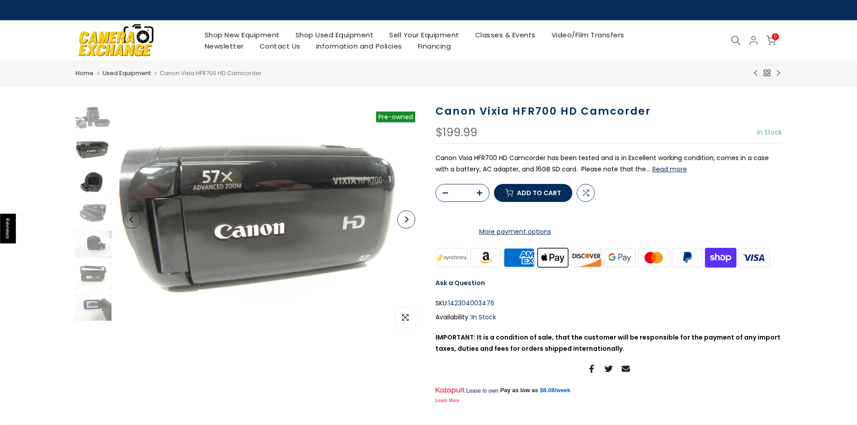
click at [93, 179] on img at bounding box center [94, 181] width 36 height 27
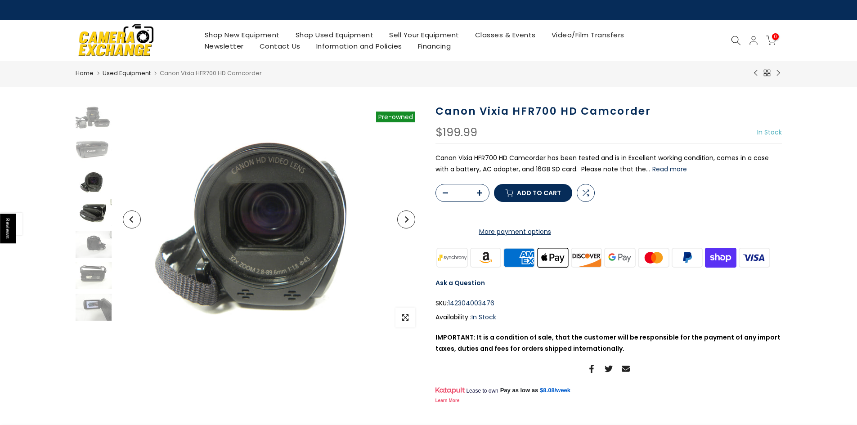
click at [93, 201] on img at bounding box center [94, 212] width 36 height 27
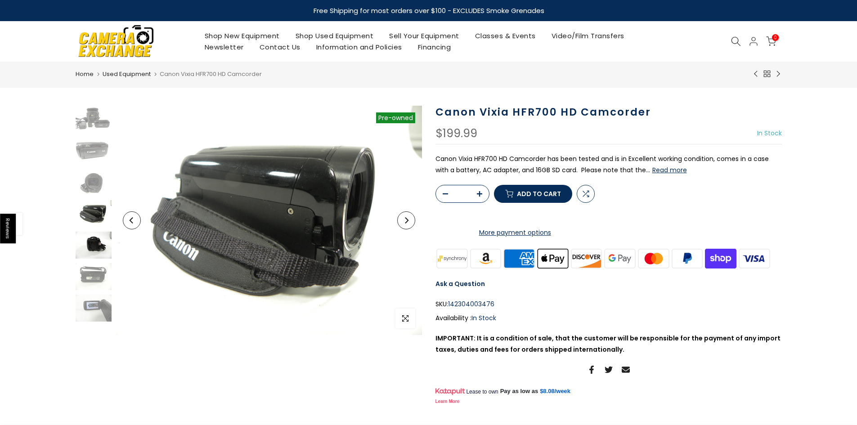
click at [94, 242] on img at bounding box center [94, 245] width 36 height 27
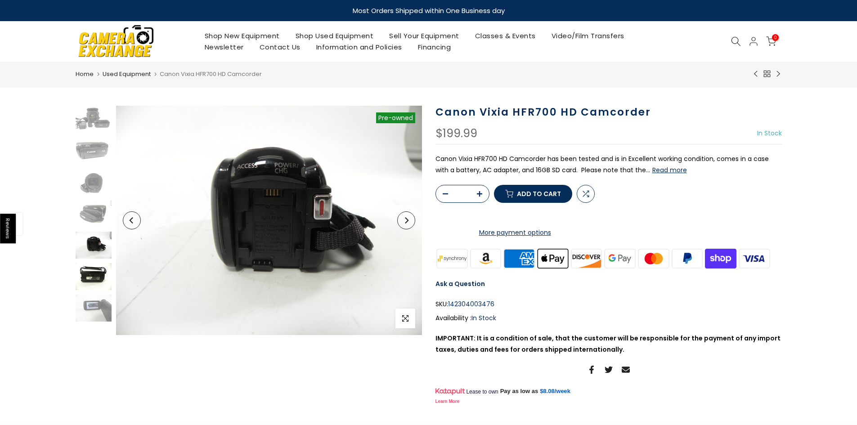
click at [87, 281] on img at bounding box center [94, 276] width 36 height 27
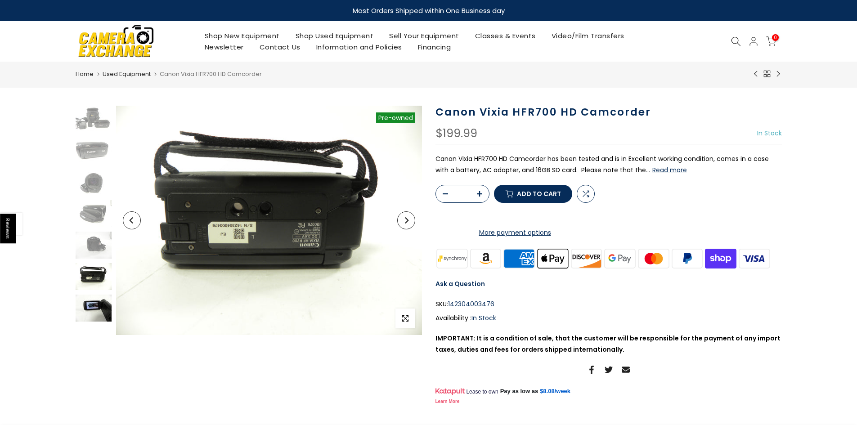
click at [91, 309] on img at bounding box center [94, 308] width 36 height 27
